Goal: Task Accomplishment & Management: Use online tool/utility

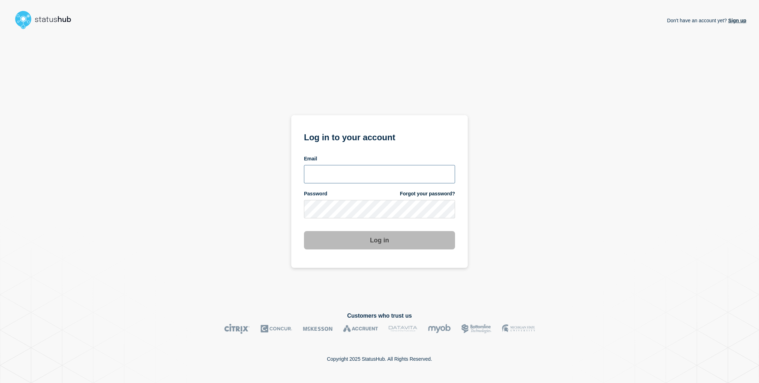
type input "sderksen@ksu.edu"
drag, startPoint x: 243, startPoint y: 219, endPoint x: 381, endPoint y: 250, distance: 141.7
click at [243, 218] on div "Don't have an account yet? Sign up Log in to your account Email sderksen@ksu.ed…" at bounding box center [380, 166] width 734 height 268
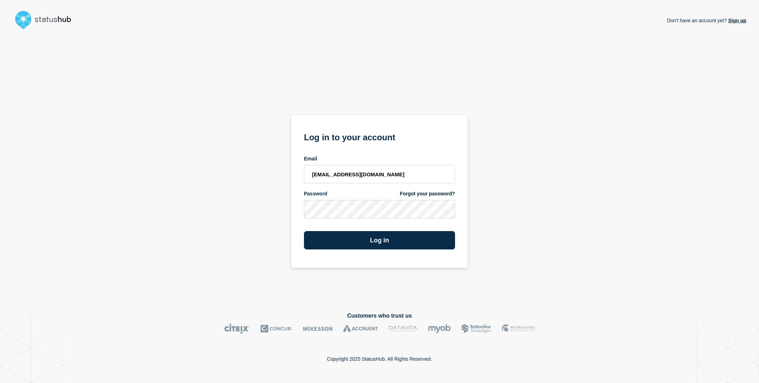
click at [382, 250] on section "Log in to your account Email sderksen@ksu.edu Password Forgot your password? Lo…" at bounding box center [379, 191] width 177 height 153
click at [378, 242] on button "Log in" at bounding box center [379, 240] width 151 height 18
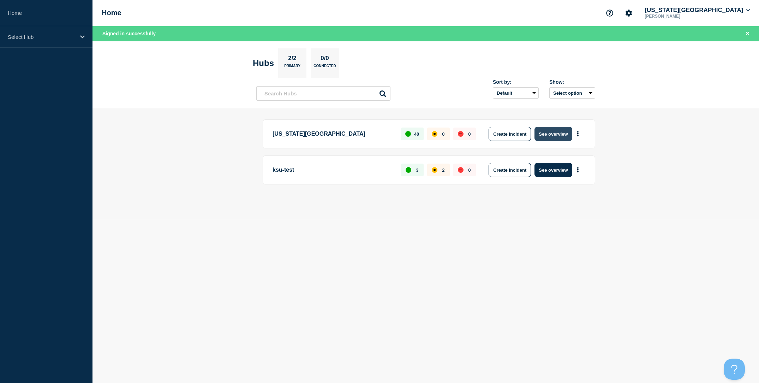
click at [560, 136] on button "See overview" at bounding box center [553, 134] width 37 height 14
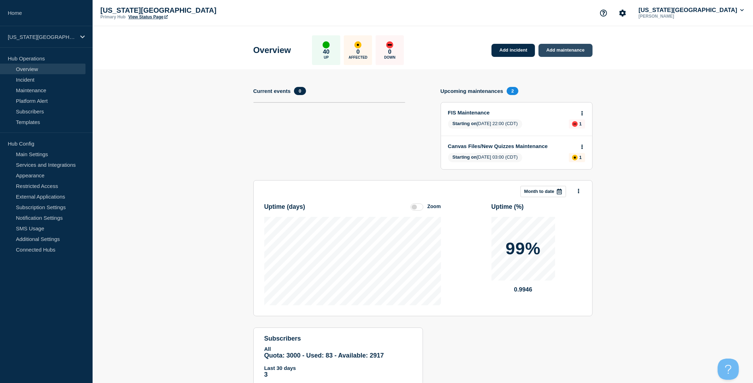
click at [568, 55] on link "Add maintenance" at bounding box center [565, 50] width 54 height 13
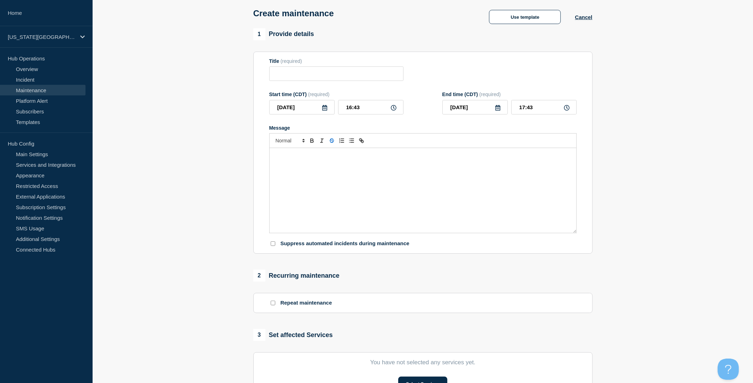
scroll to position [131, 0]
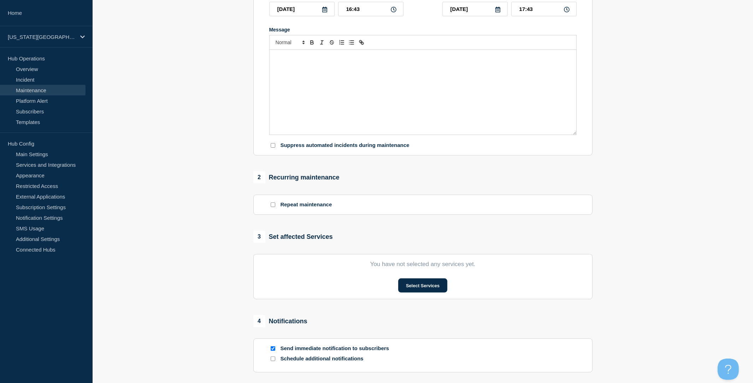
click at [403, 284] on section "You have not selected any services yet. Select Services" at bounding box center [422, 276] width 339 height 45
click at [411, 290] on button "Select Services" at bounding box center [422, 285] width 49 height 14
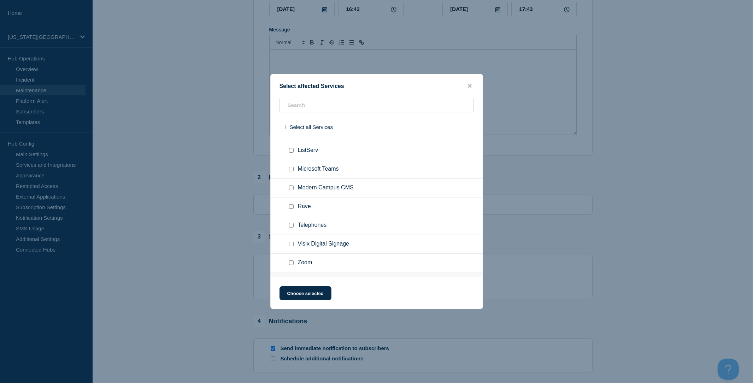
scroll to position [509, 0]
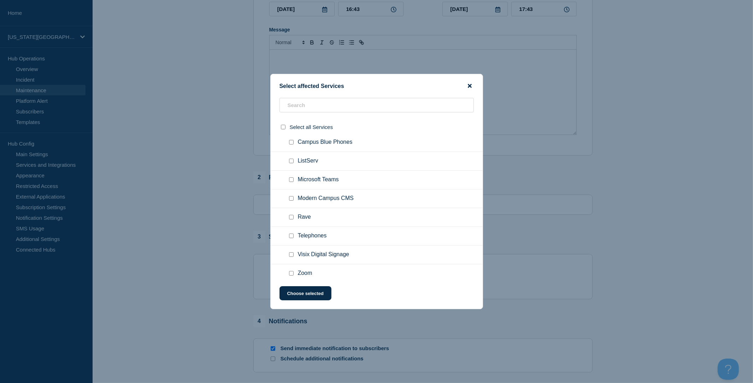
click at [469, 84] on icon "close button" at bounding box center [470, 86] width 4 height 4
